Goal: Task Accomplishment & Management: Manage account settings

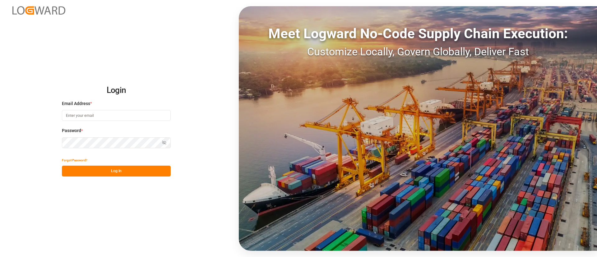
click at [97, 115] on input at bounding box center [116, 115] width 109 height 11
type input "[PERSON_NAME][EMAIL_ADDRESS][PERSON_NAME][DOMAIN_NAME]"
click at [136, 176] on button "Log In" at bounding box center [116, 171] width 109 height 11
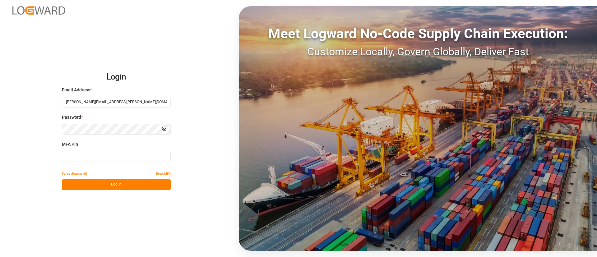
click at [139, 155] on input at bounding box center [116, 156] width 109 height 11
type input "789787"
click at [129, 185] on button "Log In" at bounding box center [116, 184] width 109 height 11
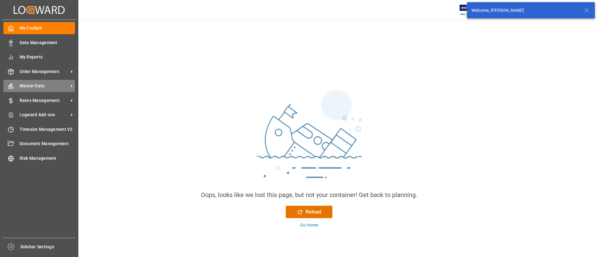
click at [40, 80] on div "Master Data Master Data" at bounding box center [39, 86] width 72 height 12
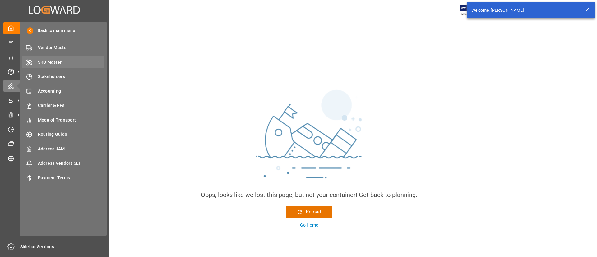
click at [45, 60] on span "SKU Master" at bounding box center [71, 62] width 67 height 7
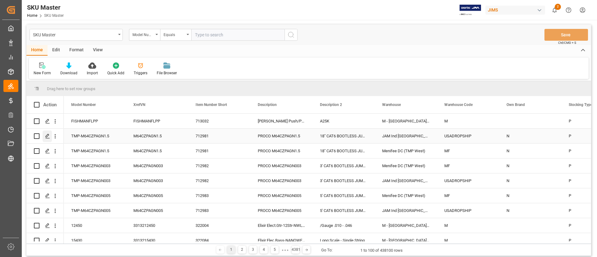
click at [46, 133] on div "Press SPACE to select this row." at bounding box center [47, 137] width 9 height 12
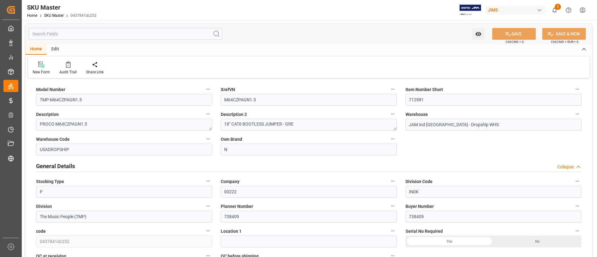
type input "7"
type input "0"
type input "14"
type input "0"
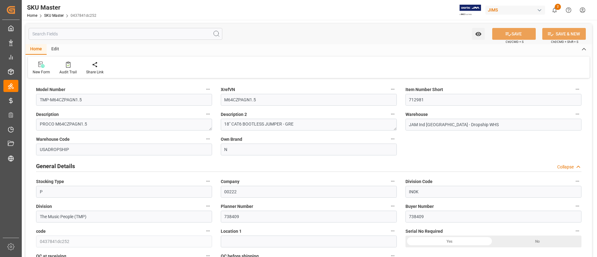
type input "0"
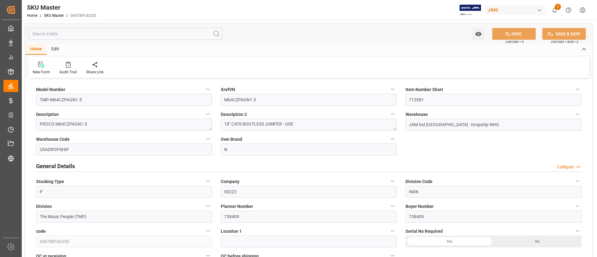
type input "1"
type input "0"
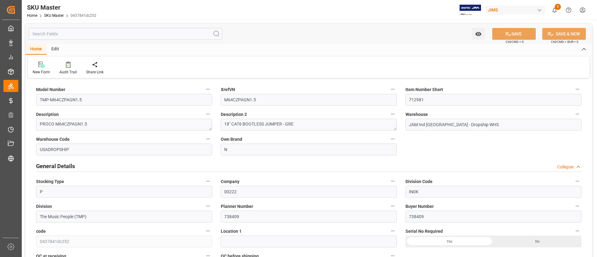
type input "0"
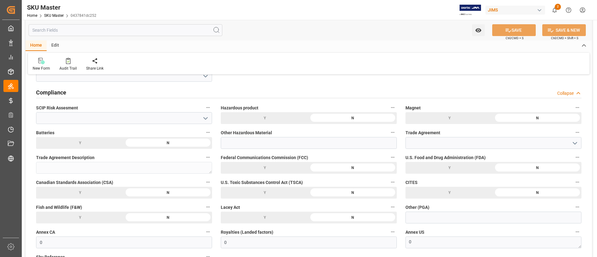
scroll to position [653, 0]
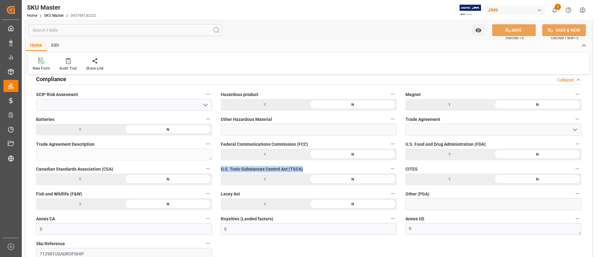
drag, startPoint x: 221, startPoint y: 167, endPoint x: 308, endPoint y: 170, distance: 86.8
click at [308, 170] on label "U.S. Toxic Substances Control Act (TSCA)" at bounding box center [309, 169] width 176 height 9
copy span "U.S. Toxic Substances Control Act (TSCA)"
